Goal: Navigation & Orientation: Find specific page/section

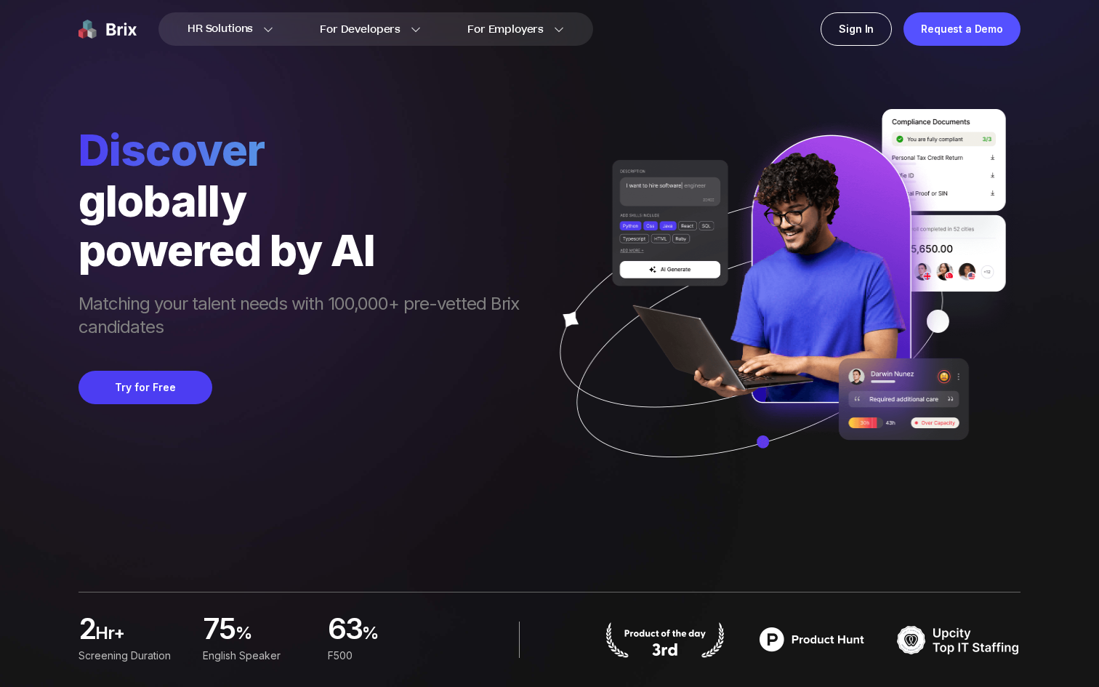
click at [378, 307] on span "Matching your talent needs with 100,000+ pre-vetted Brix candidates" at bounding box center [305, 316] width 455 height 49
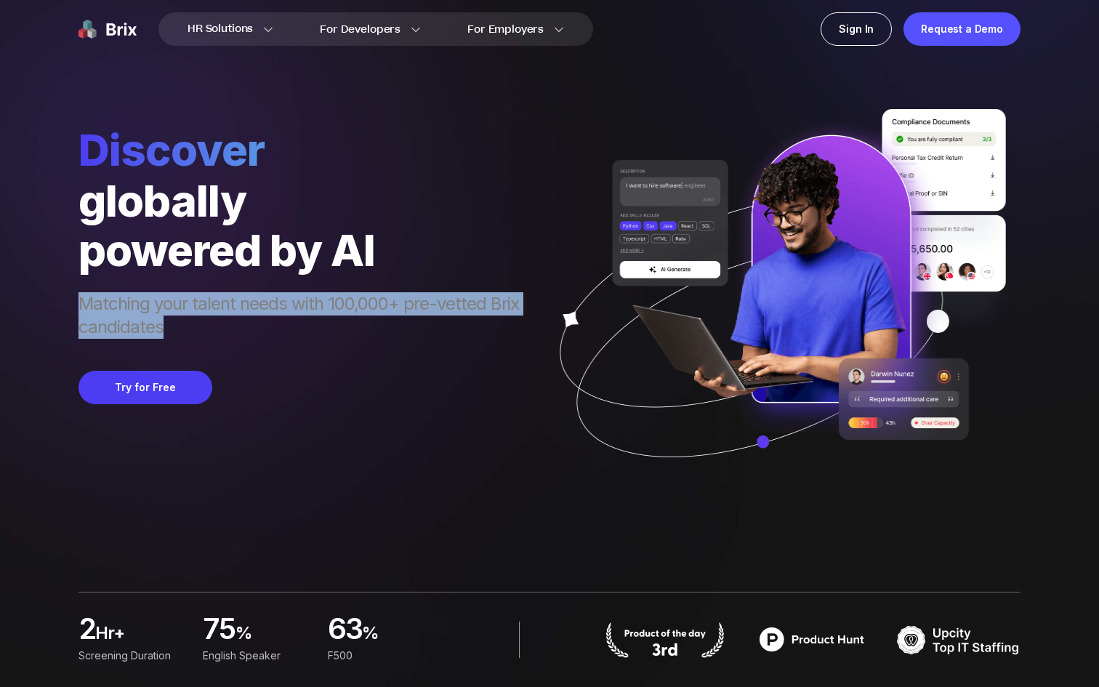
click at [378, 307] on span "Matching your talent needs with 100,000+ pre-vetted Brix candidates" at bounding box center [305, 316] width 455 height 49
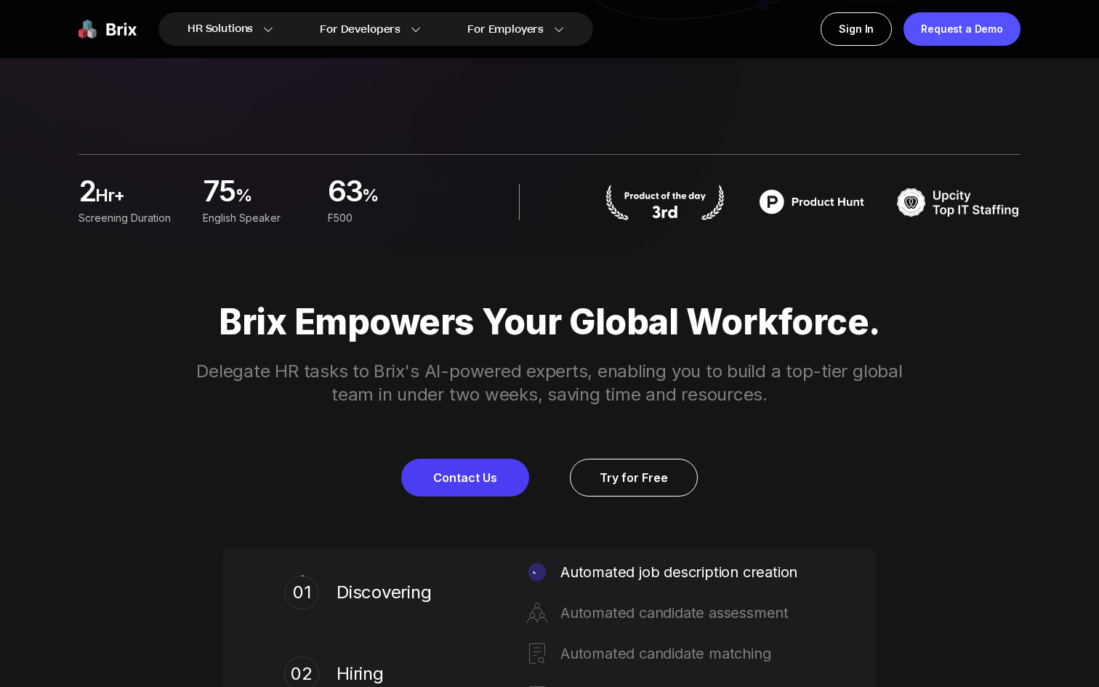
scroll to position [448, 0]
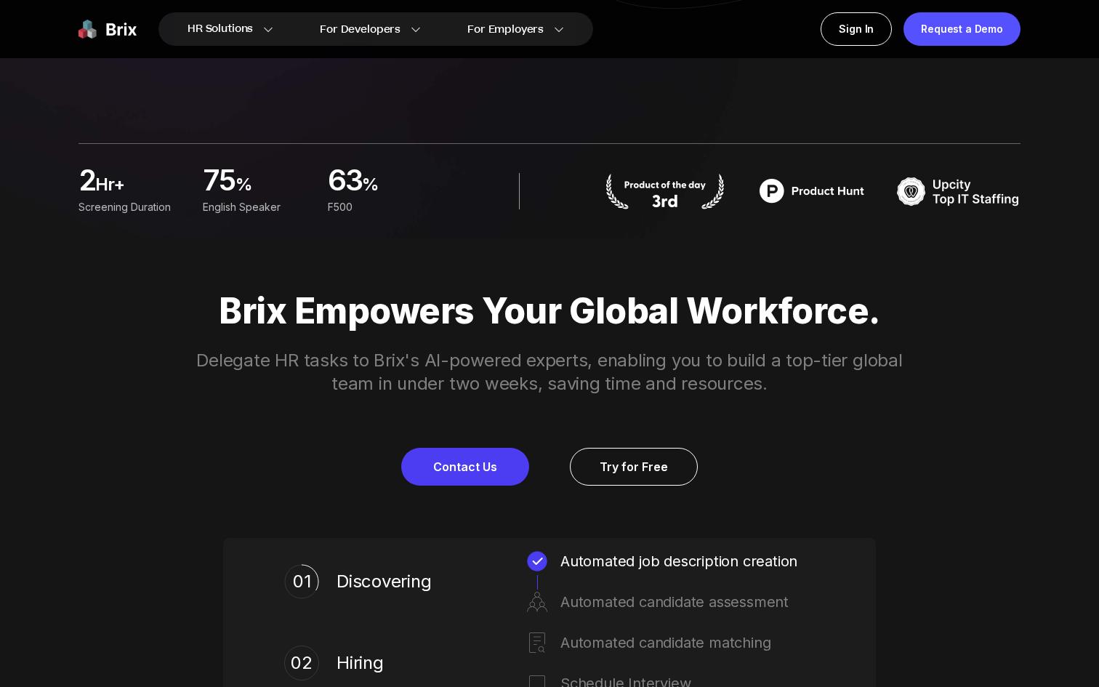
click at [376, 360] on p "Delegate HR tasks to Brix's AI-powered experts, enabling you to build a top-tie…" at bounding box center [549, 372] width 744 height 47
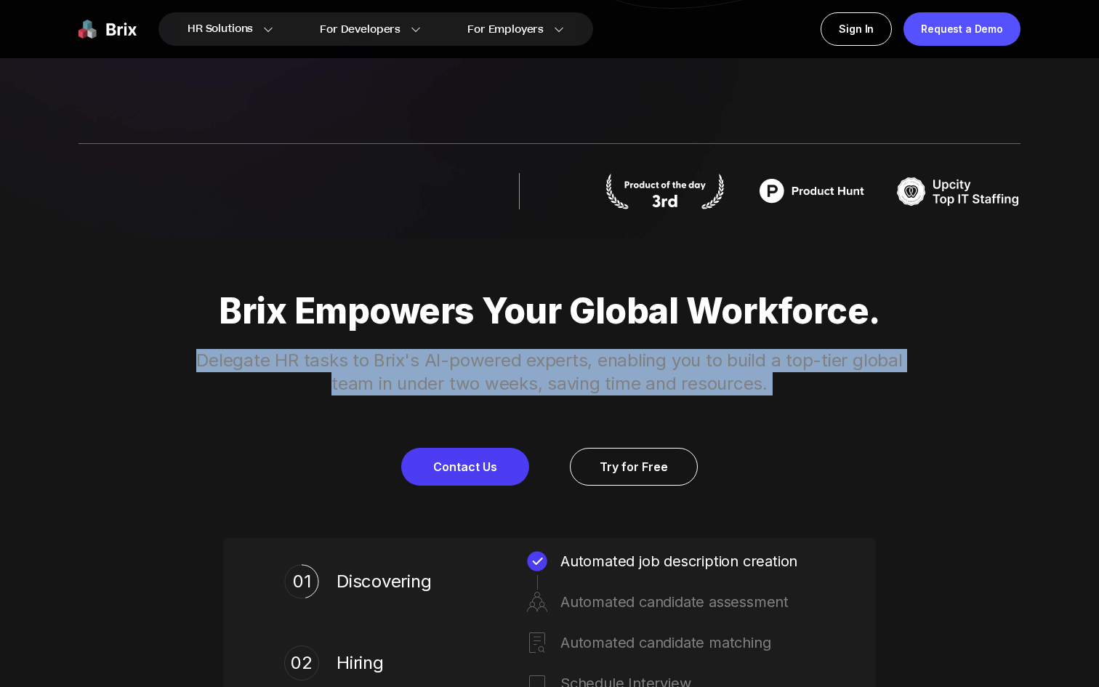
click at [376, 360] on p "Delegate HR tasks to Brix's AI-powered experts, enabling you to build a top-tie…" at bounding box center [549, 372] width 744 height 47
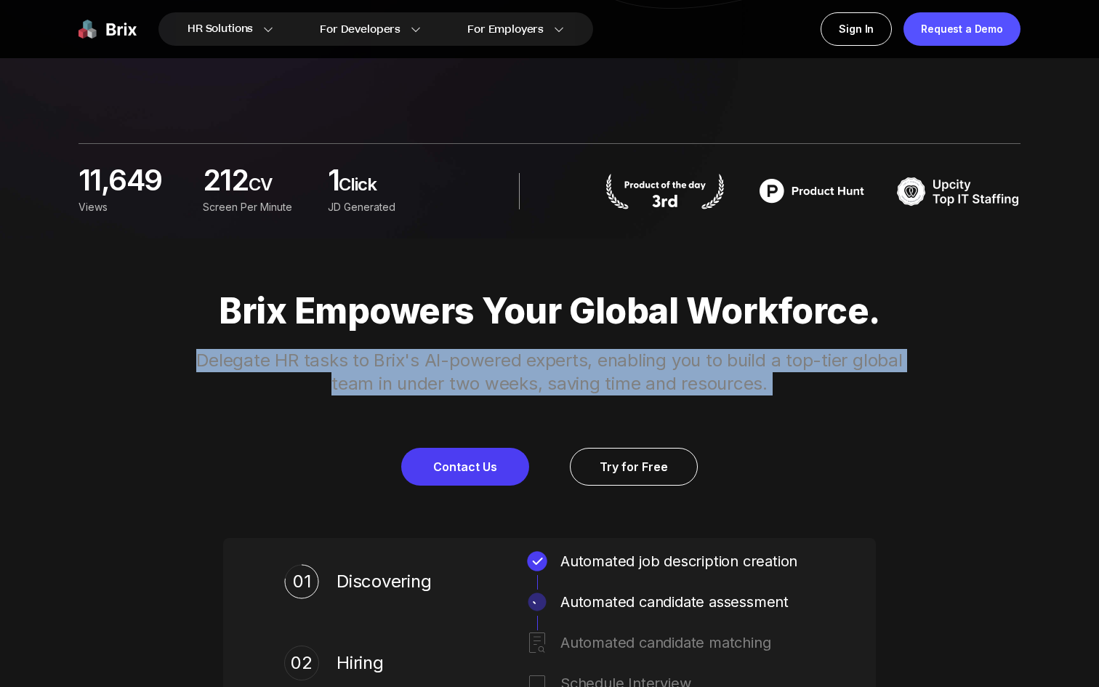
click at [376, 360] on p "Delegate HR tasks to Brix's AI-powered experts, enabling you to build a top-tie…" at bounding box center [549, 372] width 744 height 47
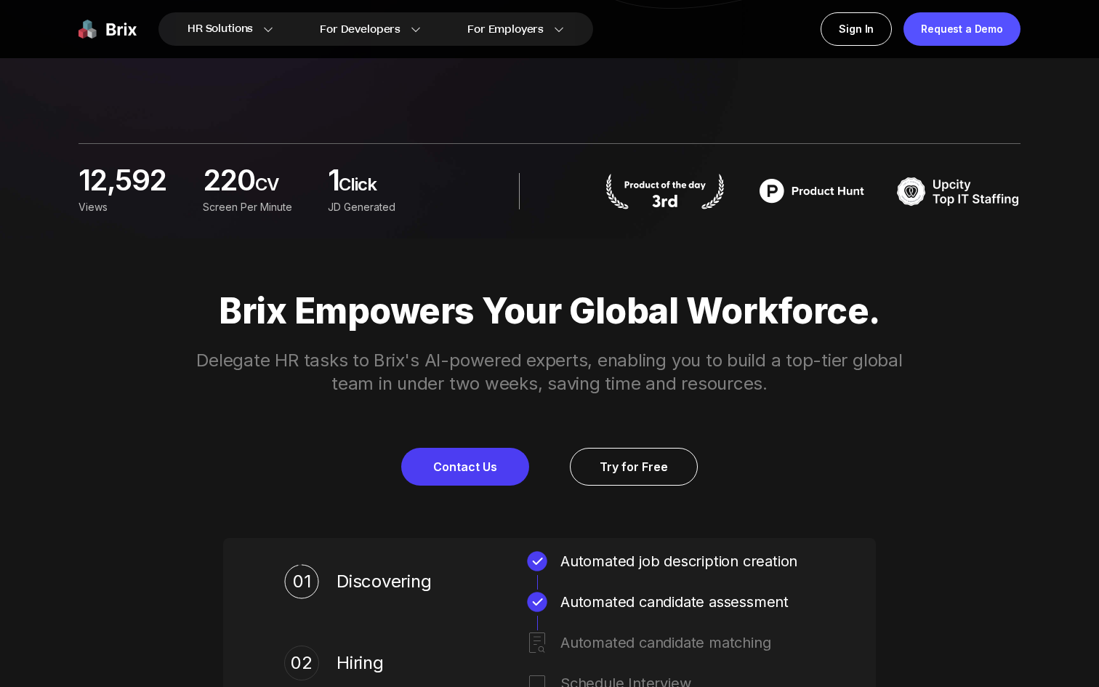
click at [376, 360] on p "Delegate HR tasks to Brix's AI-powered experts, enabling you to build a top-tie…" at bounding box center [549, 372] width 744 height 47
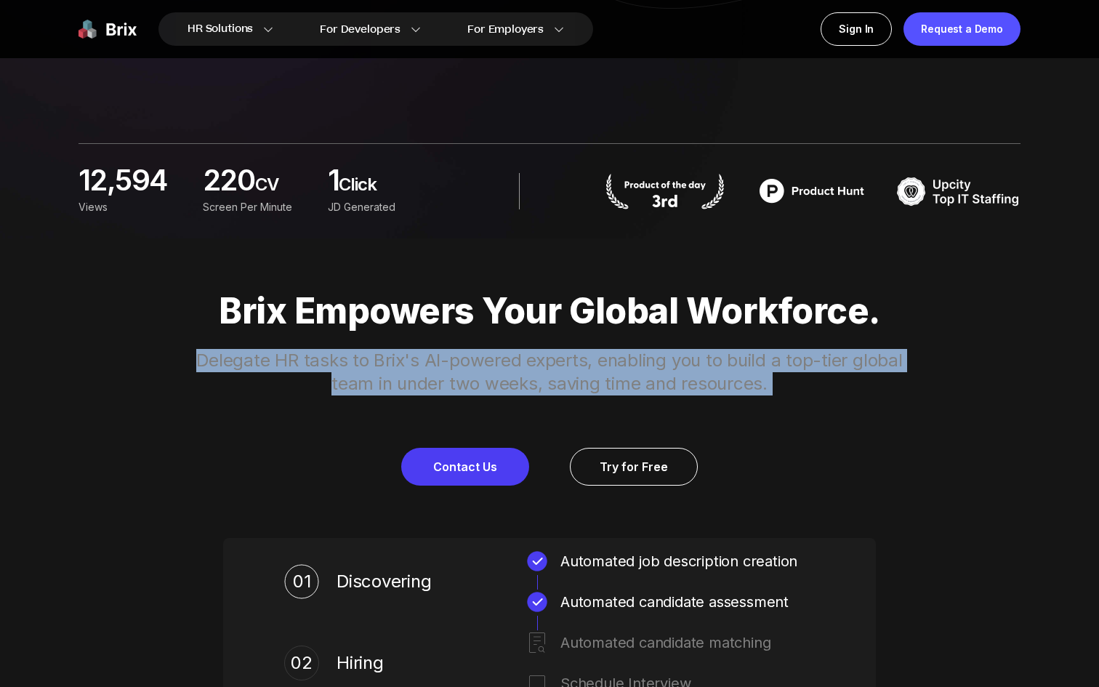
click at [376, 360] on p "Delegate HR tasks to Brix's AI-powered experts, enabling you to build a top-tie…" at bounding box center [549, 372] width 744 height 47
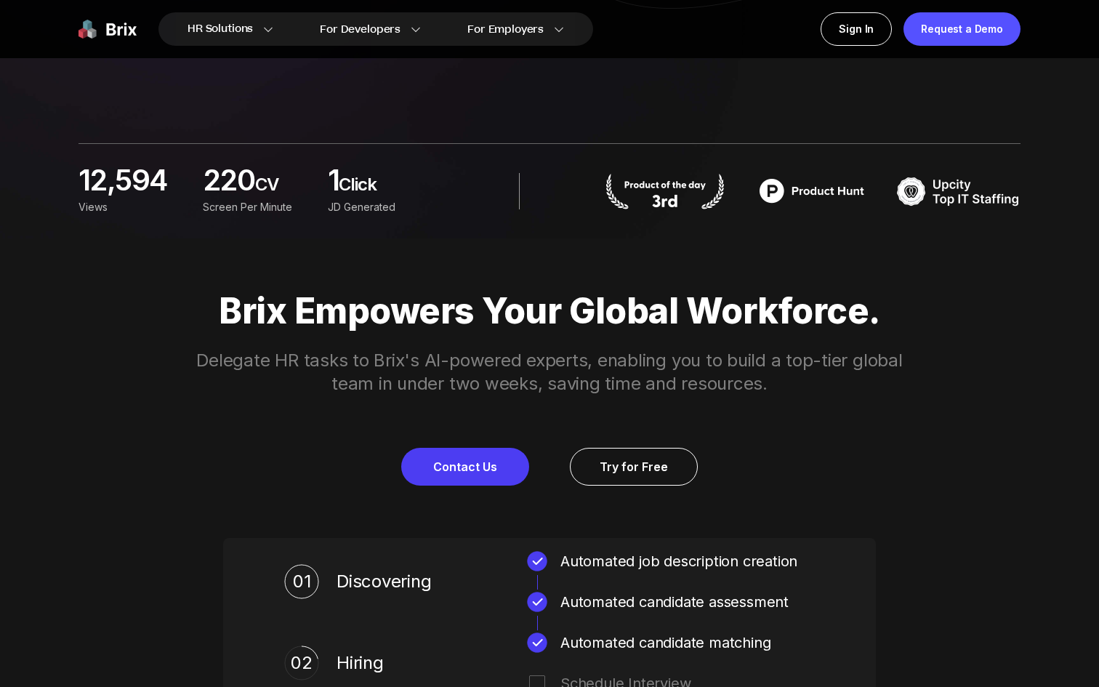
scroll to position [0, 0]
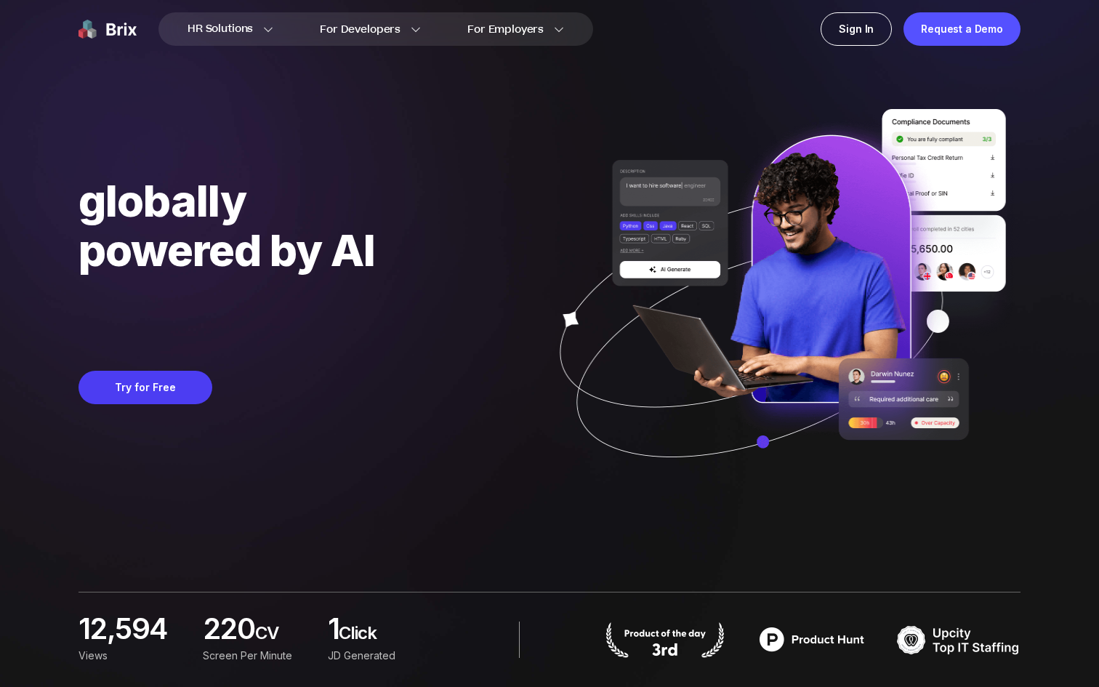
click at [267, 303] on span "Lighten management workload" at bounding box center [226, 304] width 296 height 49
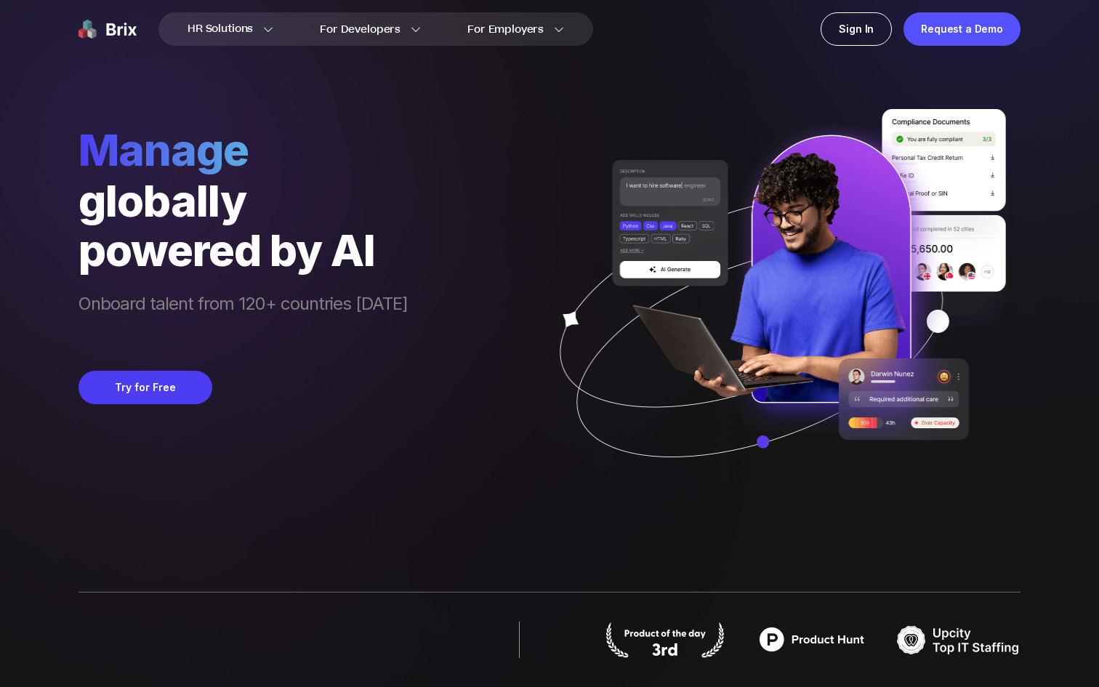
click at [267, 303] on span "Onboard talent from 120+ countries [DATE]" at bounding box center [242, 316] width 329 height 49
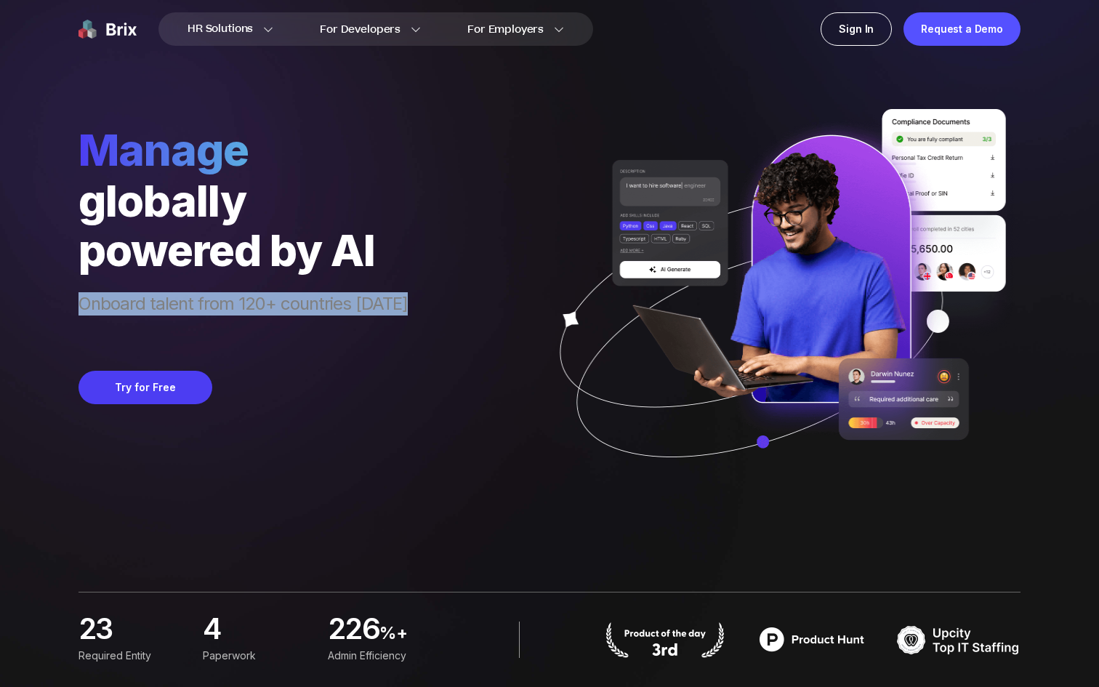
click at [267, 303] on span "Onboard talent from 120+ countries [DATE]" at bounding box center [242, 316] width 329 height 49
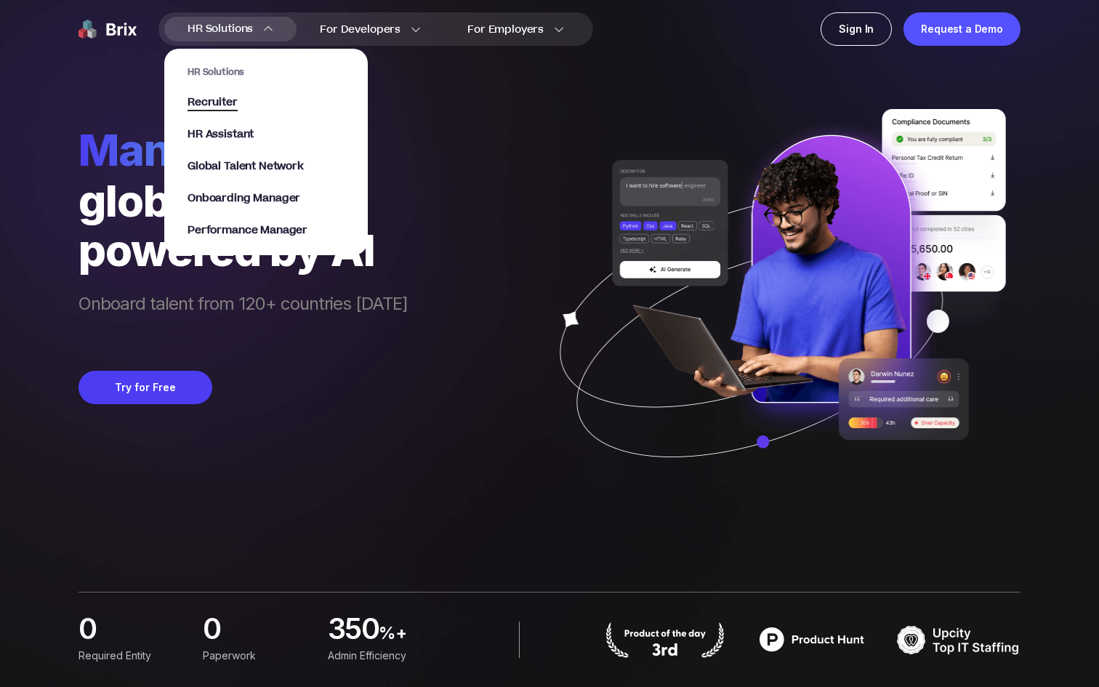
click at [219, 105] on span "Recruiter" at bounding box center [212, 102] width 50 height 17
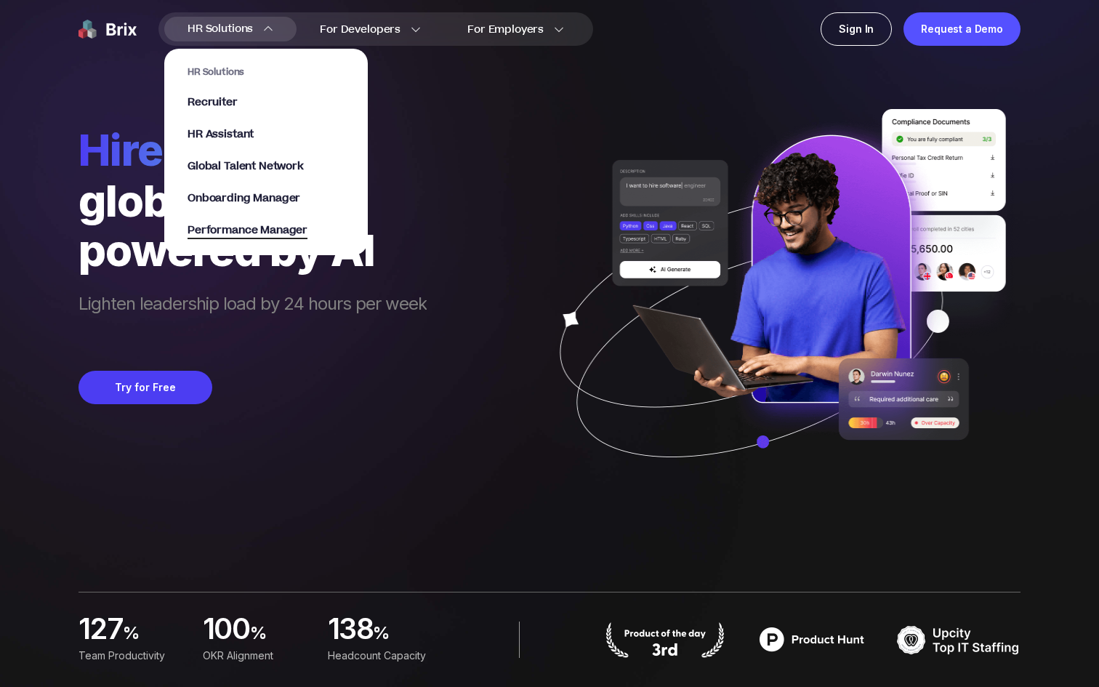
click at [262, 227] on span "Performance Manager" at bounding box center [247, 230] width 120 height 17
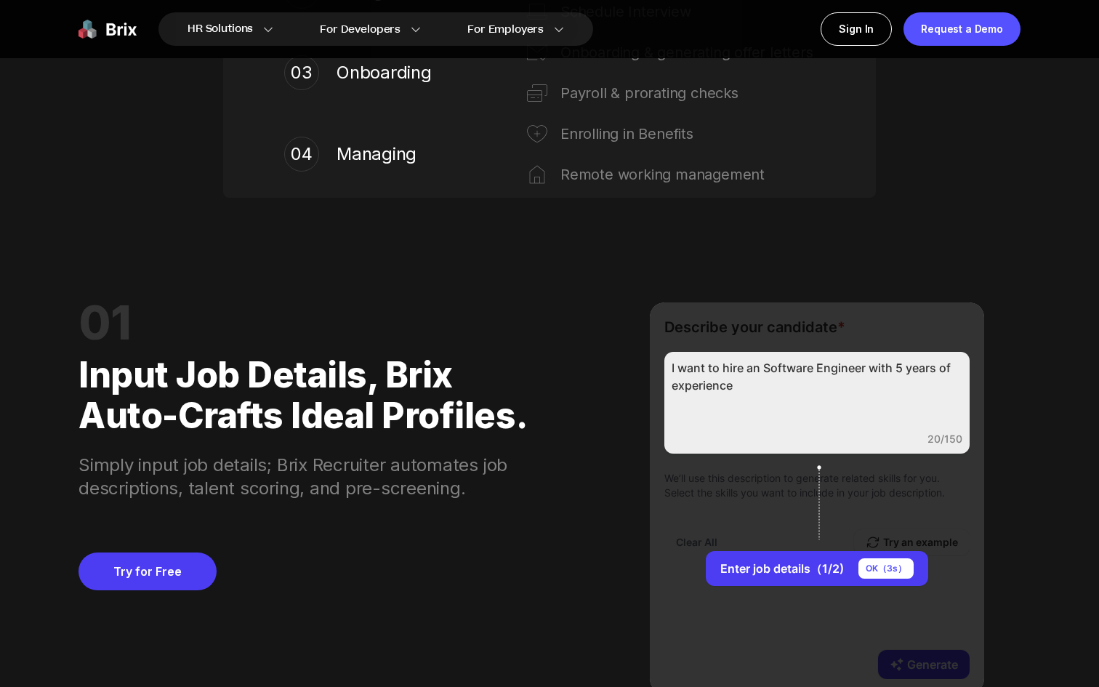
scroll to position [1206, 0]
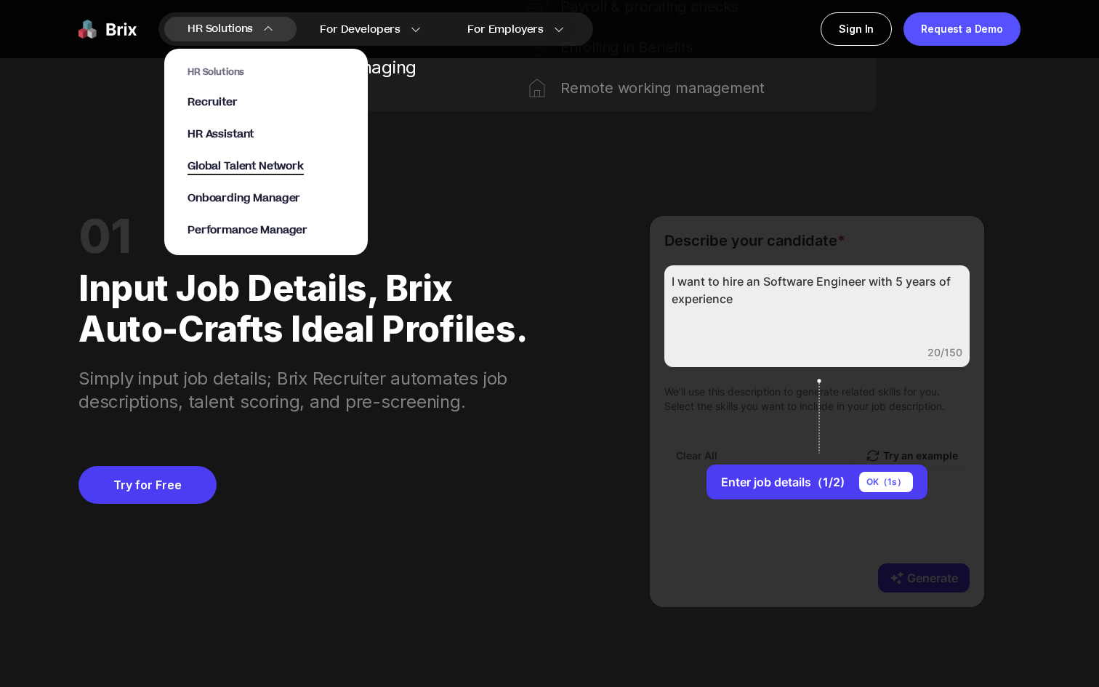
click at [257, 165] on span "Global Talent Network" at bounding box center [245, 166] width 116 height 17
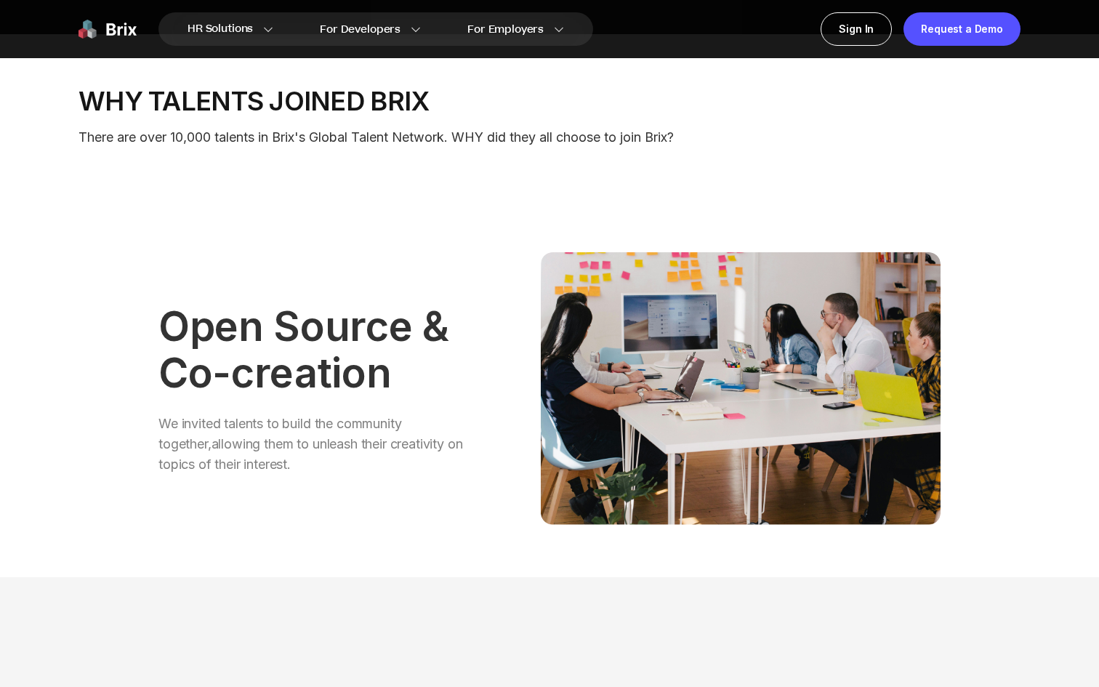
scroll to position [371, 0]
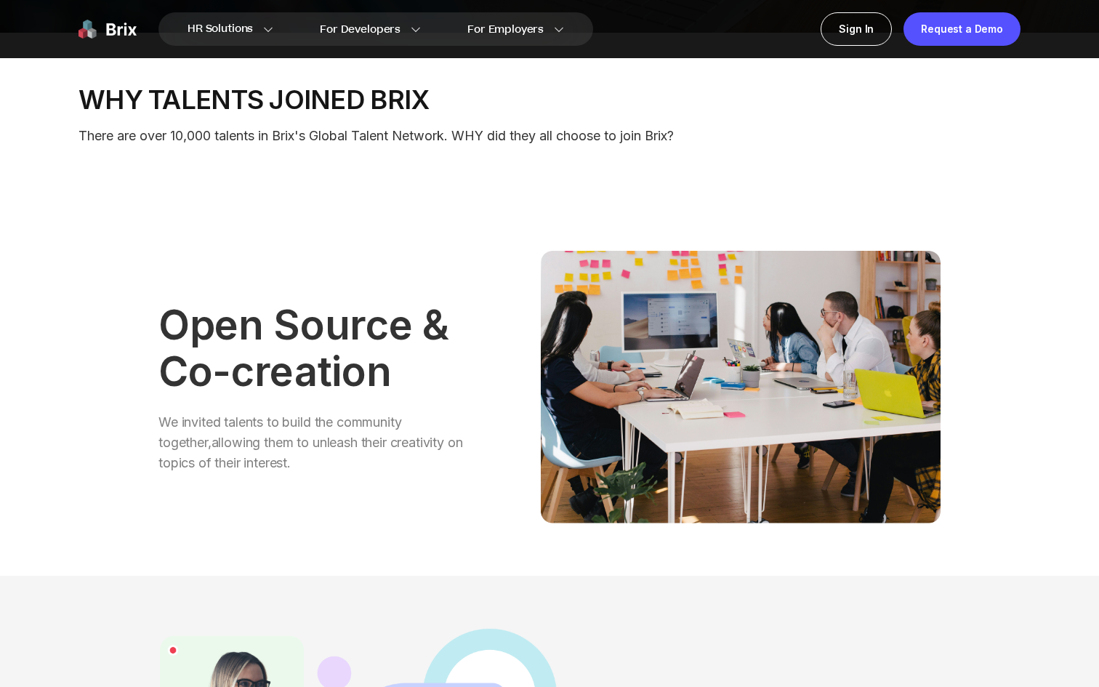
click at [110, 28] on img at bounding box center [107, 28] width 58 height 33
